Goal: Transaction & Acquisition: Purchase product/service

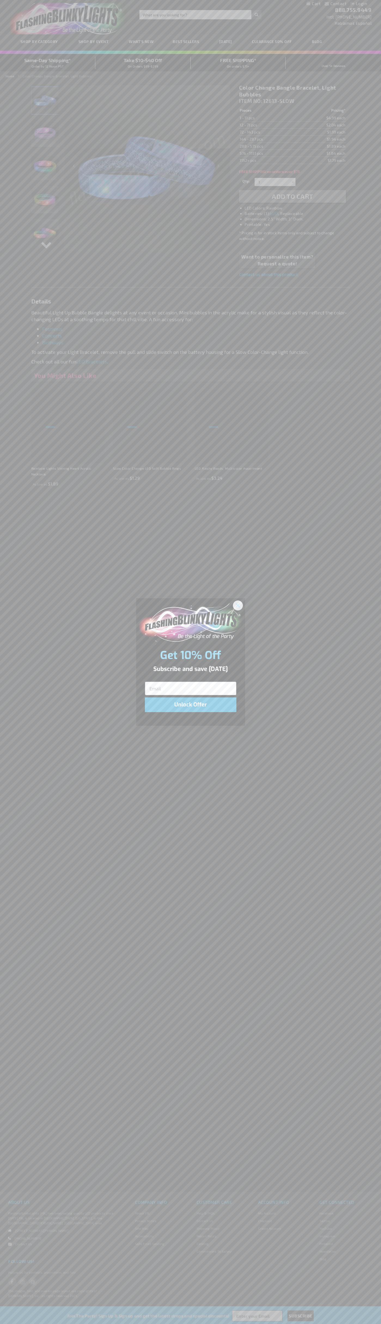
click at [238, 605] on icon "Close dialog" at bounding box center [238, 606] width 4 height 4
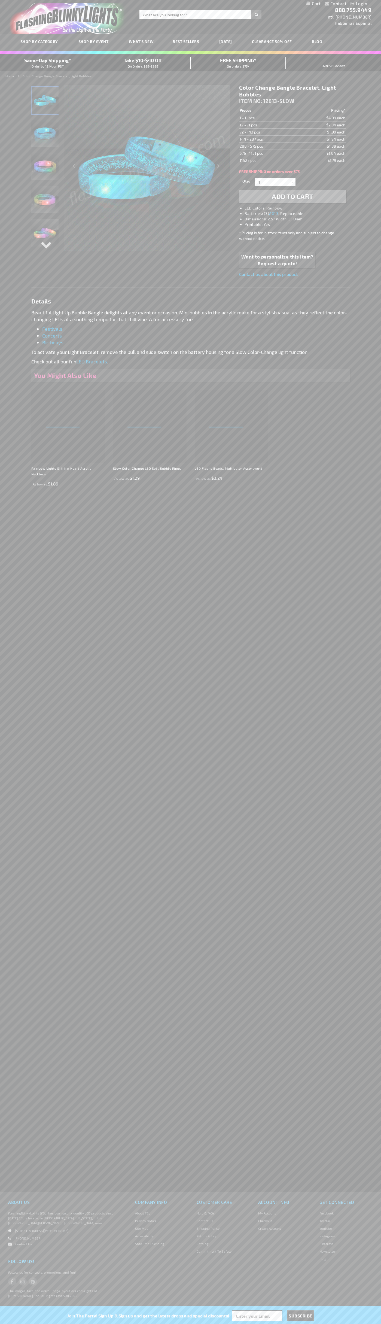
click at [293, 196] on span "Add to Cart" at bounding box center [292, 196] width 41 height 8
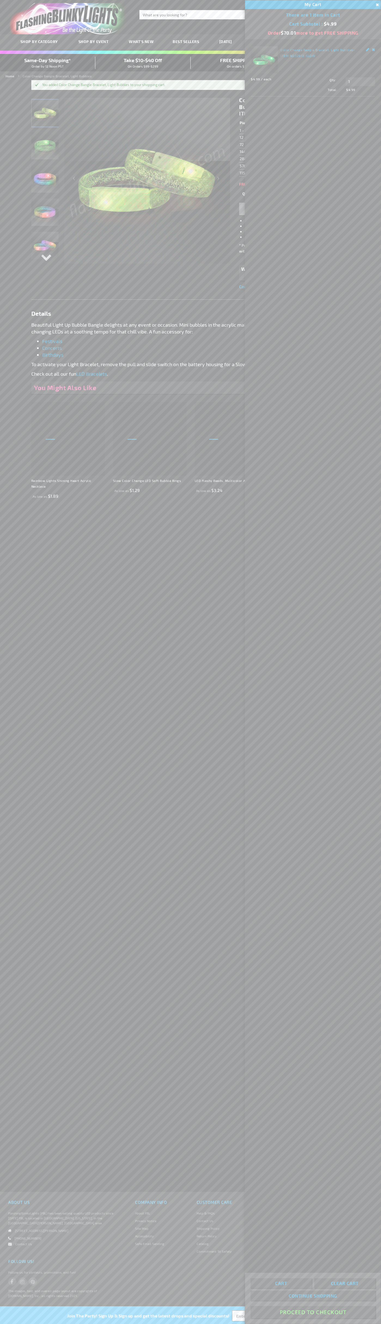
click at [313, 1313] on button "Proceed To Checkout" at bounding box center [313, 1312] width 125 height 12
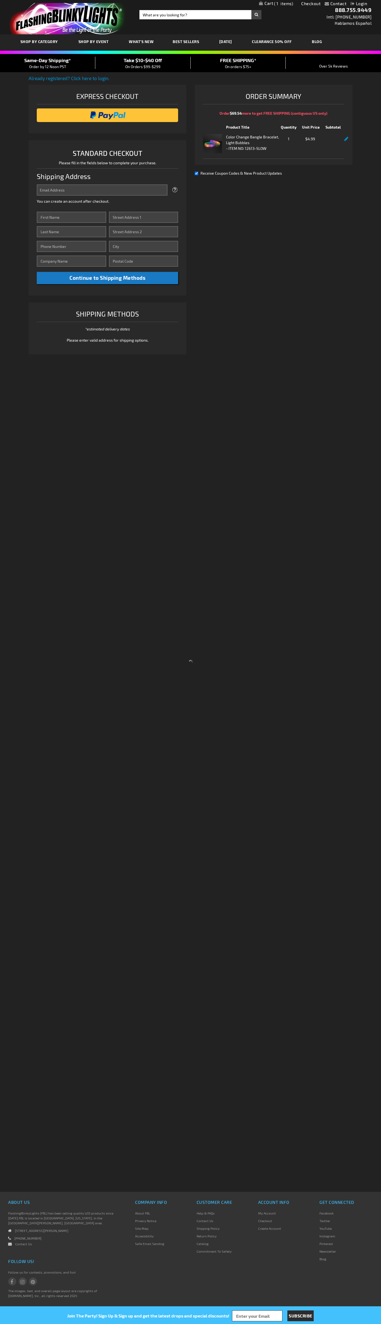
select select "US"
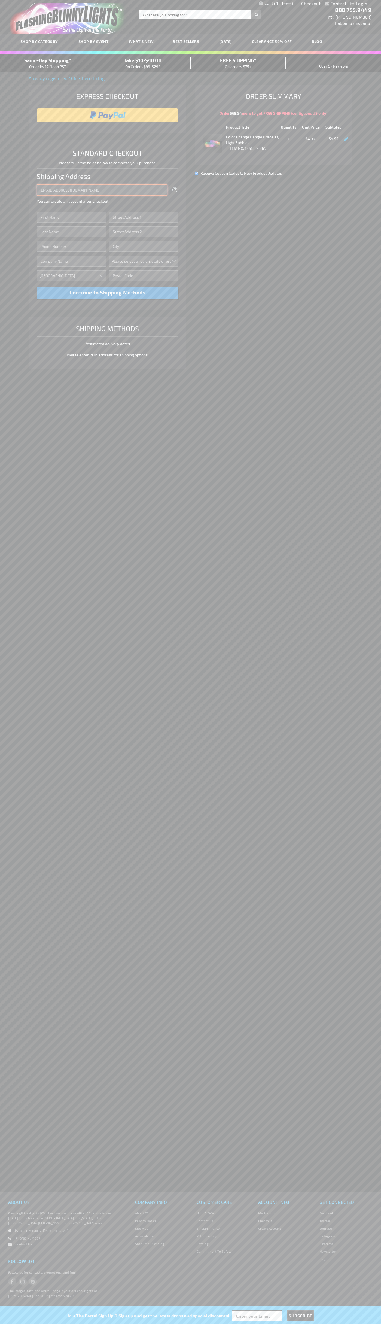
type input "johnsmith005@storebotmail.joonix.net"
type input "John"
type input "401 North Tryon Street"
type input "First floor"
type input "charlotte"
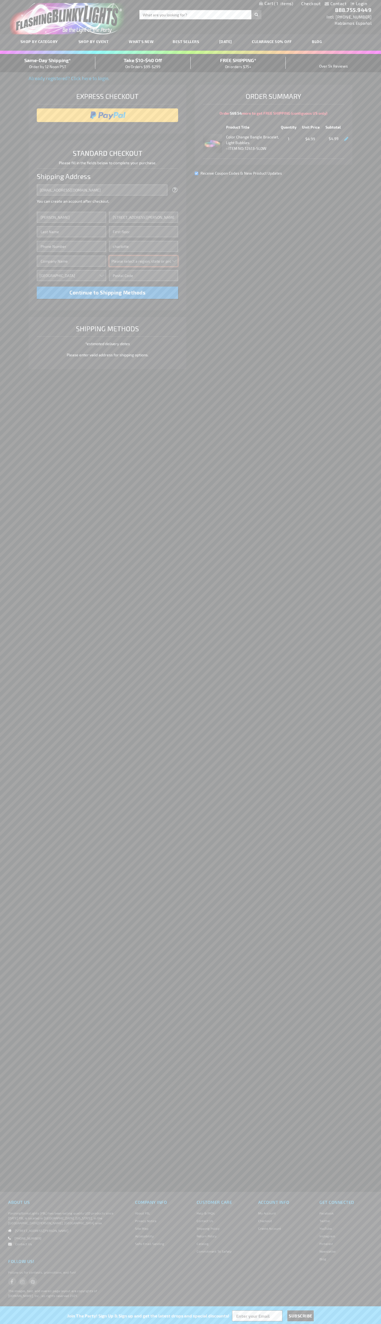
select select "44"
type input "28202"
type input "Smith"
type input "6502530000"
type input "John Smith"
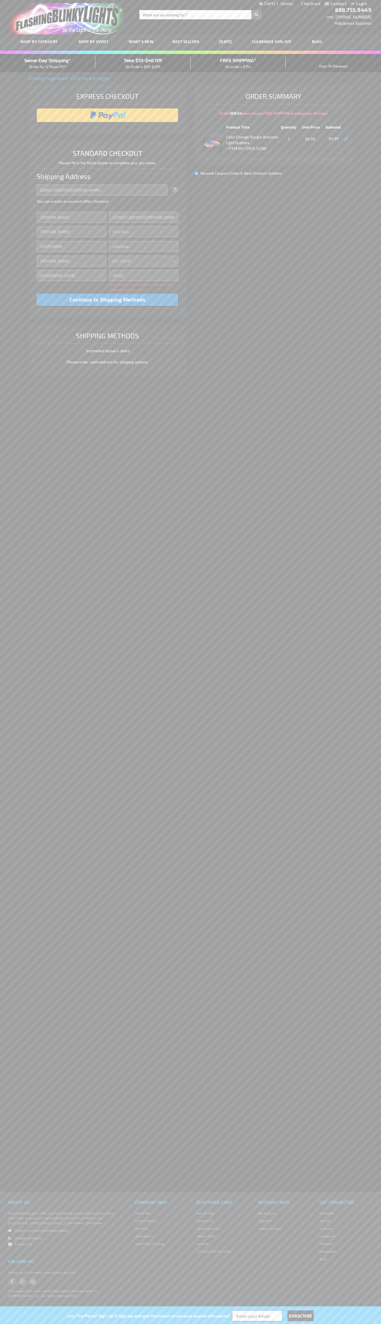
click at [48, 63] on div "Same-Day Shipping* Order by 12 Noon PST" at bounding box center [47, 63] width 95 height 13
click at [108, 115] on input "image" at bounding box center [108, 115] width 136 height 11
